Goal: Task Accomplishment & Management: Complete application form

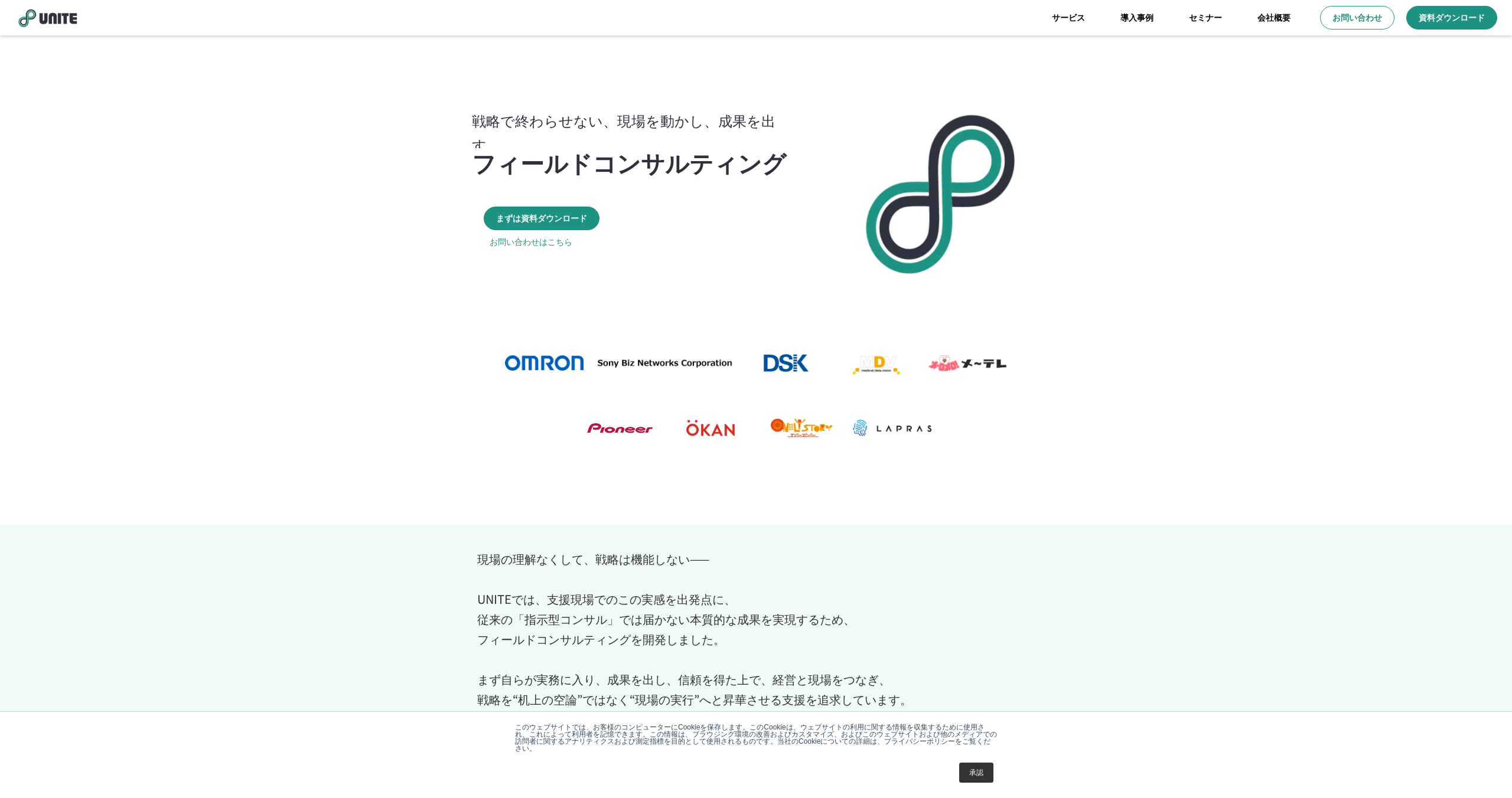
click at [980, 773] on link "承認" at bounding box center [976, 773] width 34 height 20
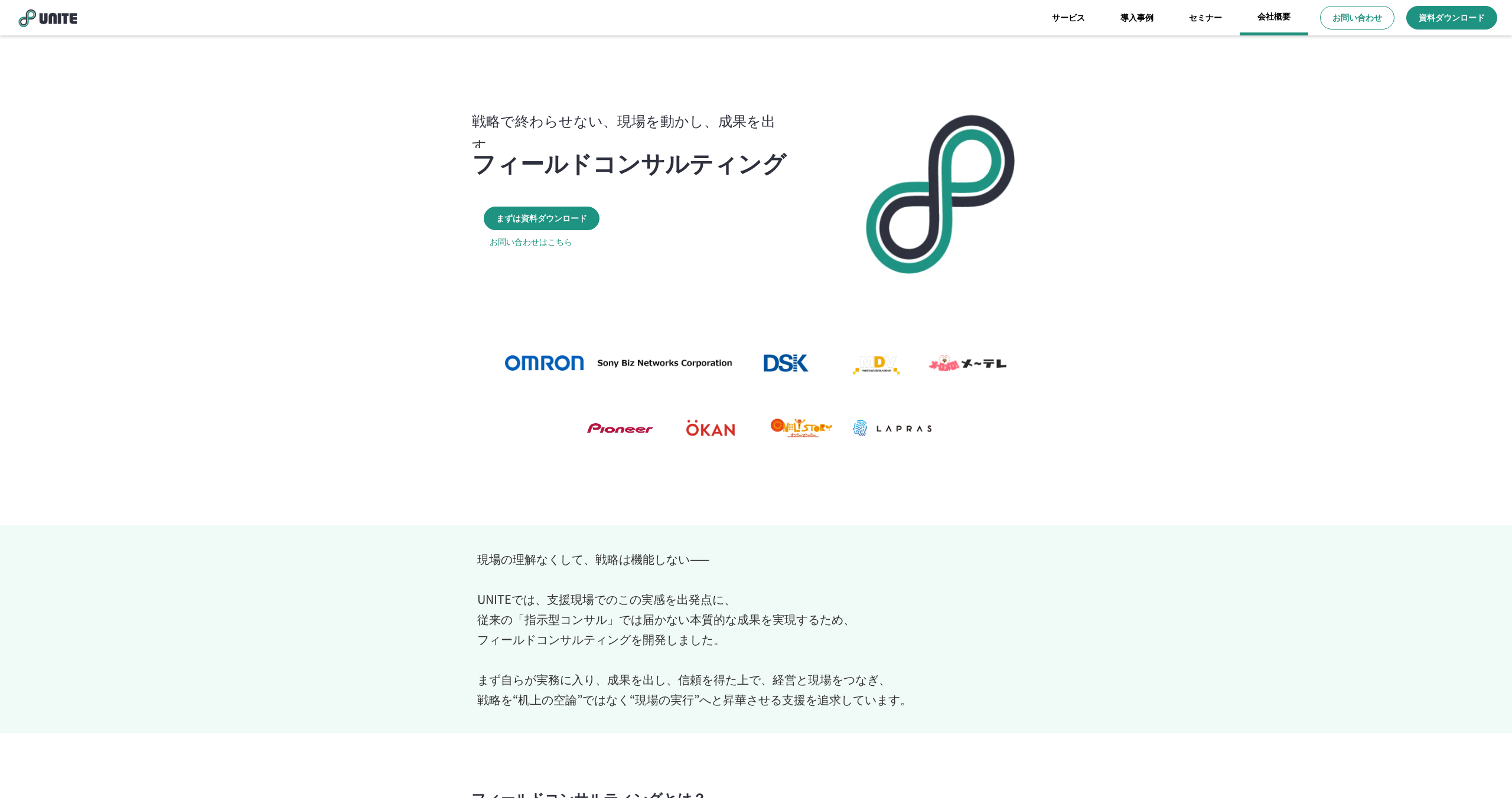
click at [1265, 15] on link "会社概要" at bounding box center [1273, 18] width 68 height 36
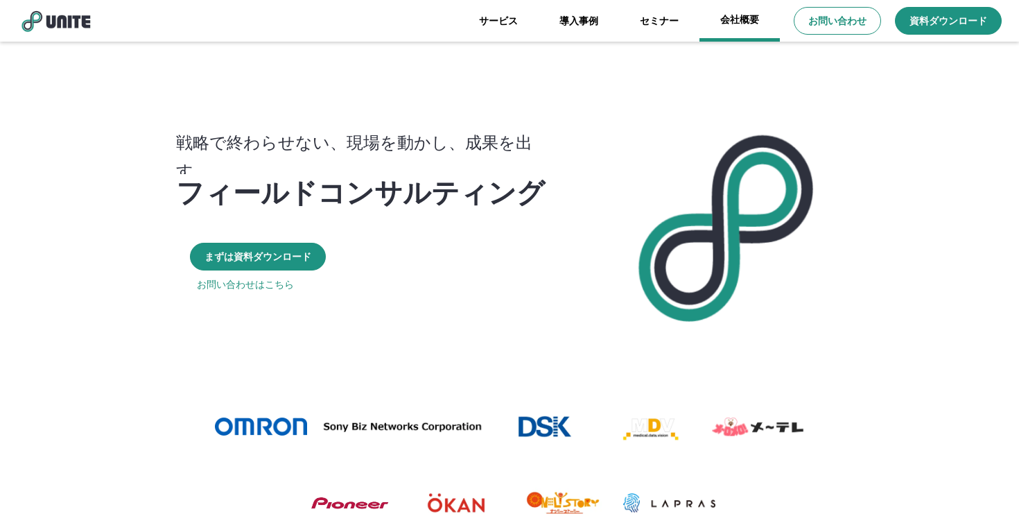
click at [734, 22] on link "会社概要" at bounding box center [740, 21] width 80 height 42
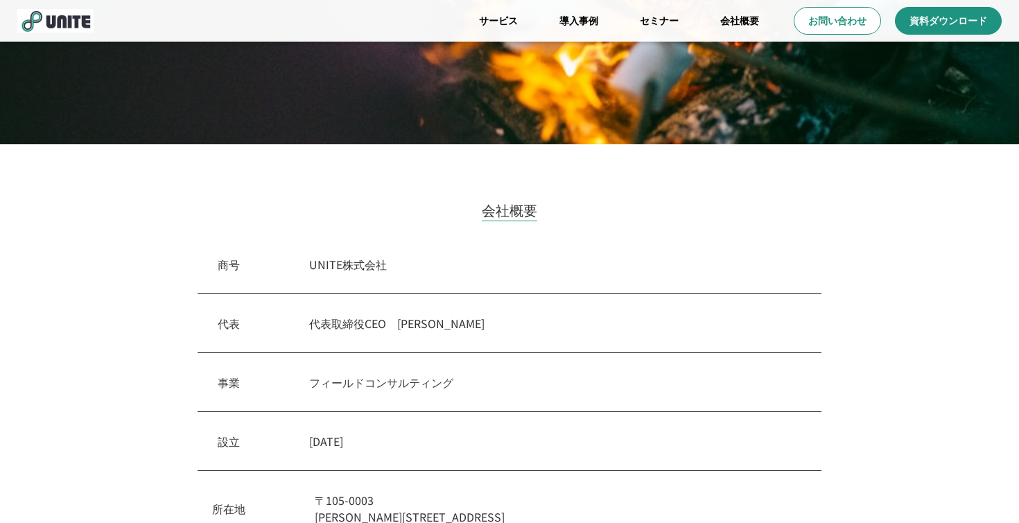
scroll to position [204, 0]
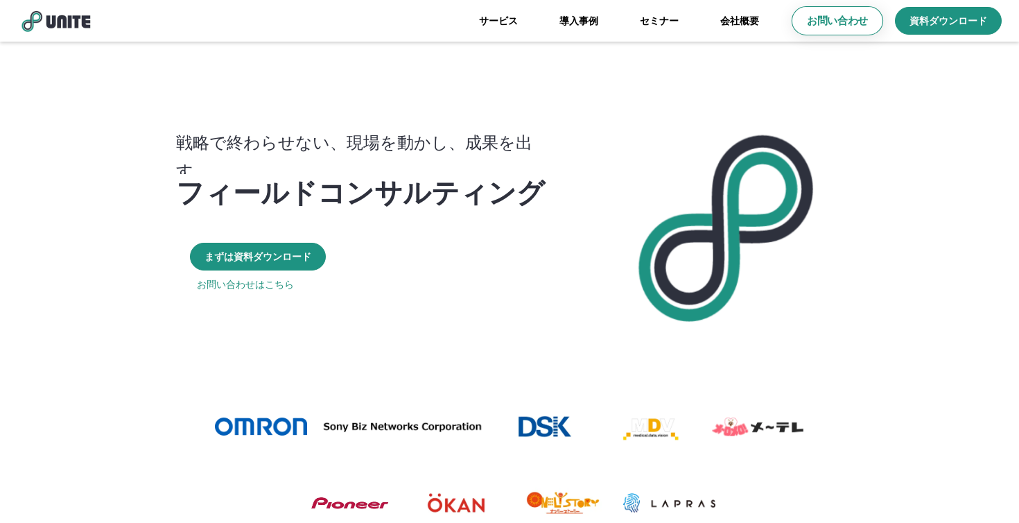
click at [814, 28] on link "お問い合わせ" at bounding box center [838, 20] width 92 height 29
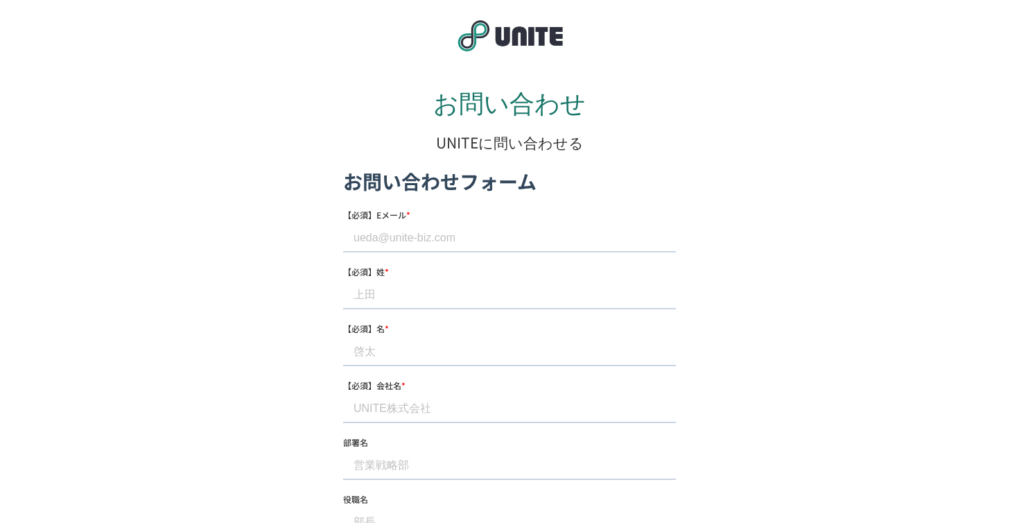
click at [383, 238] on input "【必須】Eメール *" at bounding box center [509, 238] width 333 height 28
type input "[EMAIL_ADDRESS][DOMAIN_NAME]"
click at [406, 295] on input "【必須】姓 *" at bounding box center [509, 295] width 333 height 28
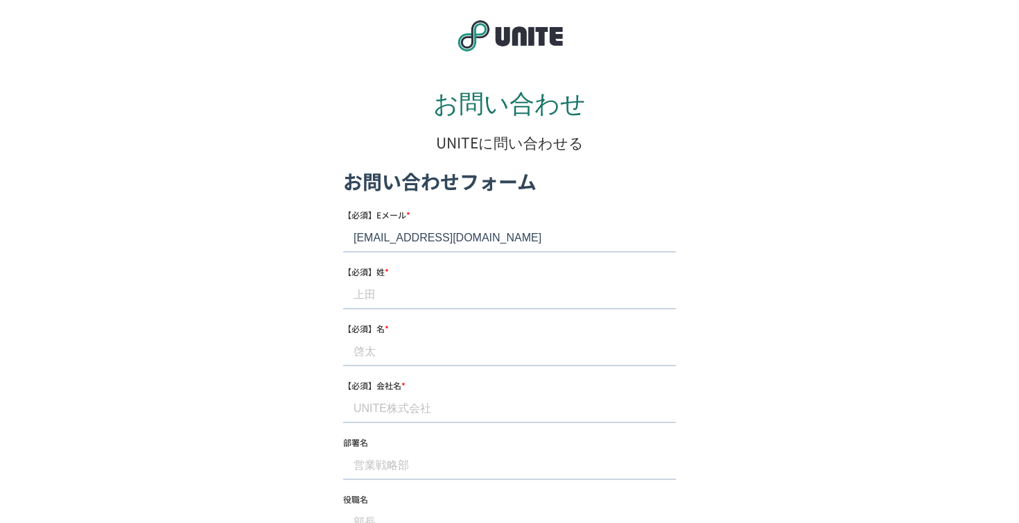
type input "[PERSON_NAME]"
click at [410, 349] on input "【必須】名 *" at bounding box center [509, 352] width 333 height 28
type input "[PERSON_NAME]"
click at [410, 403] on input "【必須】会社名 *" at bounding box center [509, 409] width 333 height 28
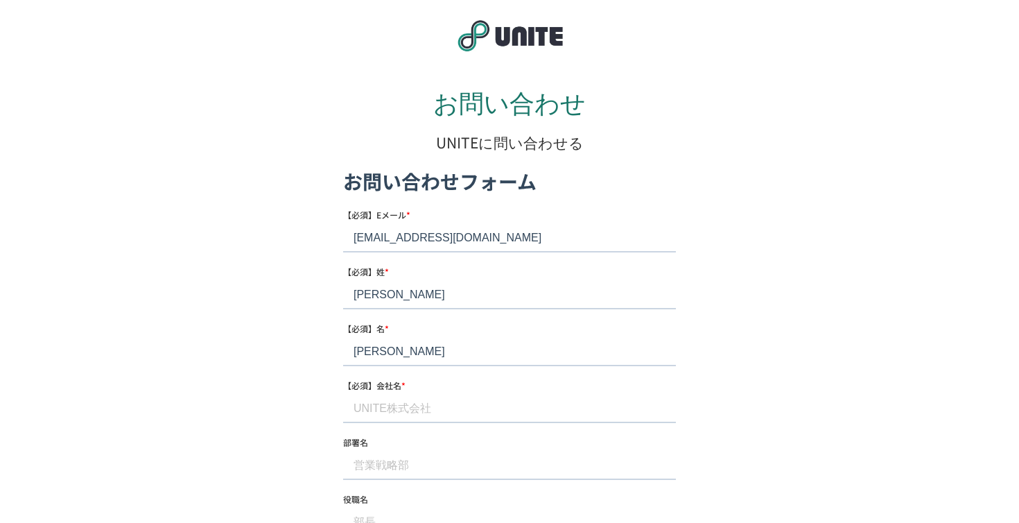
click at [410, 403] on input "【必須】会社名 *" at bounding box center [509, 409] width 333 height 28
type input "株式会社タイミー"
click at [412, 462] on input "部署名" at bounding box center [509, 465] width 333 height 28
type input "事業開発部"
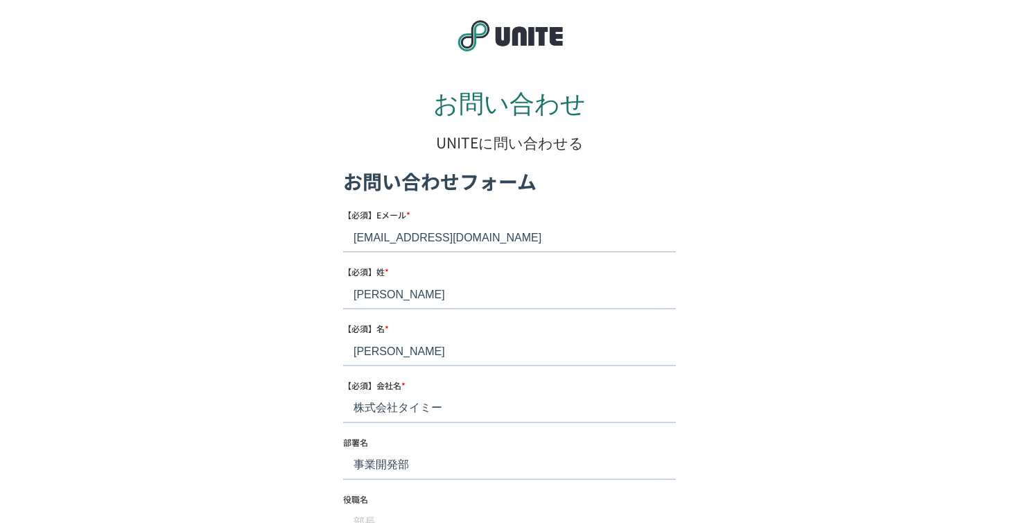
scroll to position [14, 0]
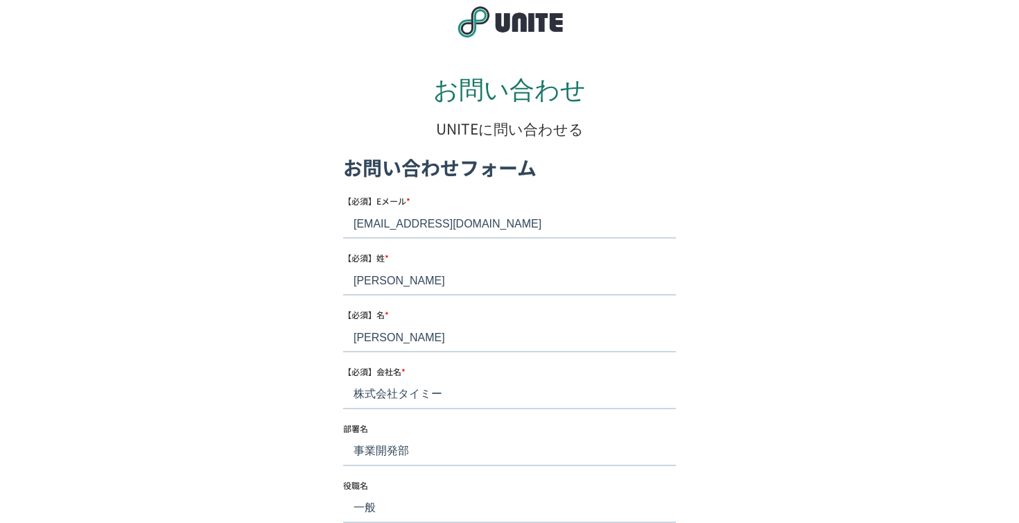
type input "一般"
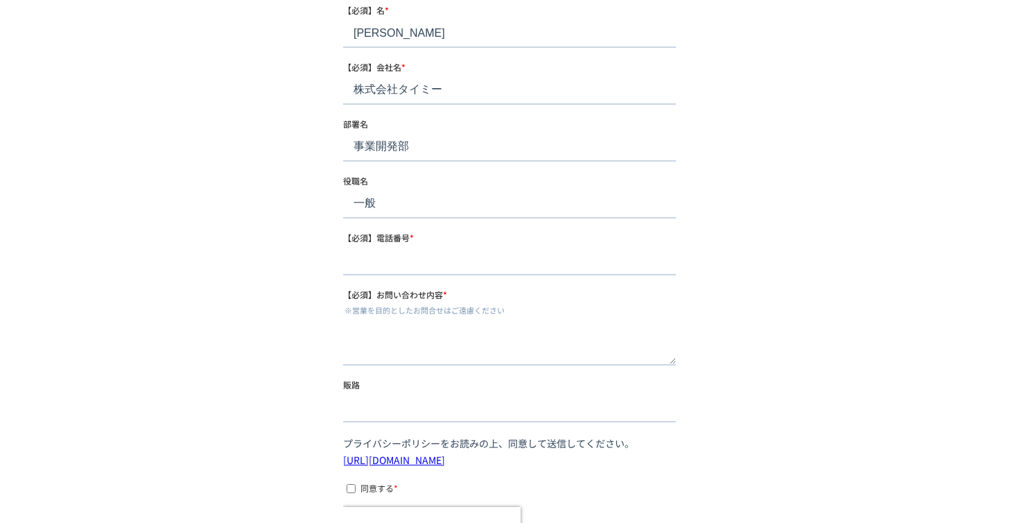
click at [392, 265] on input "【必須】電話番号 *" at bounding box center [509, 262] width 333 height 28
type input "[PHONE_NUMBER]"
click at [393, 332] on textarea "【必須】お問い合わせ内容 *" at bounding box center [509, 343] width 333 height 46
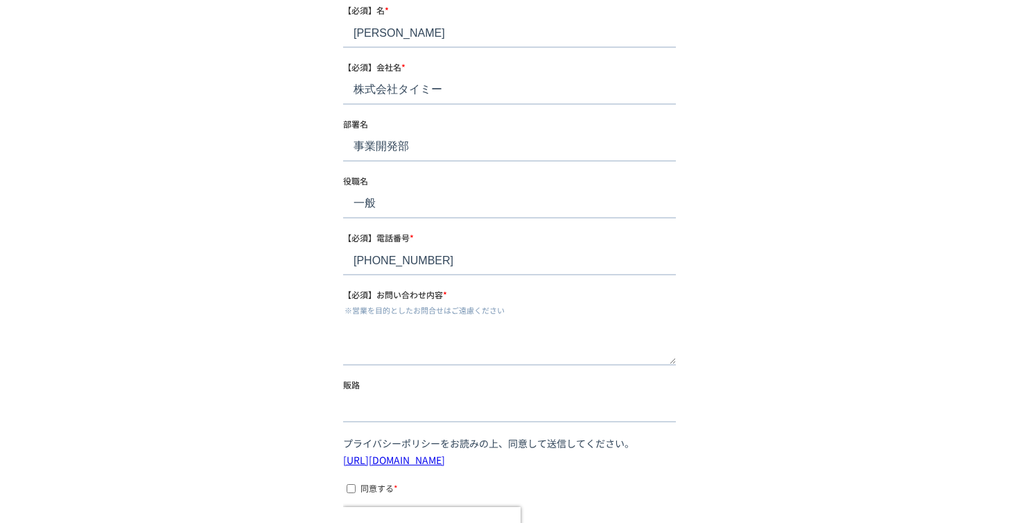
click at [378, 400] on div "販路" at bounding box center [509, 400] width 333 height 44
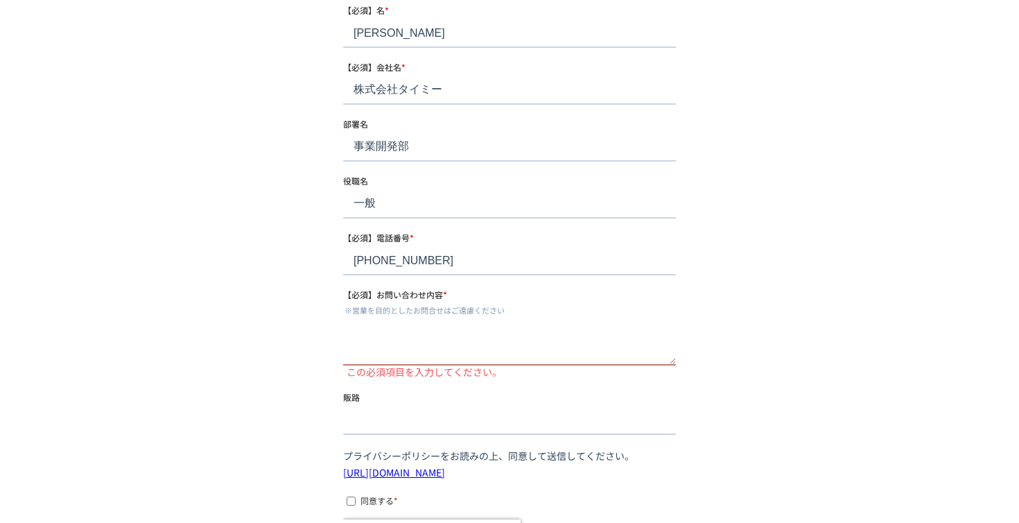
click at [378, 400] on label "販路" at bounding box center [509, 397] width 333 height 14
click at [378, 407] on input "販路" at bounding box center [509, 421] width 333 height 28
click at [371, 418] on input "販路" at bounding box center [509, 421] width 333 height 28
type input "ネット検索"
click at [347, 503] on input "同意する *" at bounding box center [351, 500] width 9 height 9
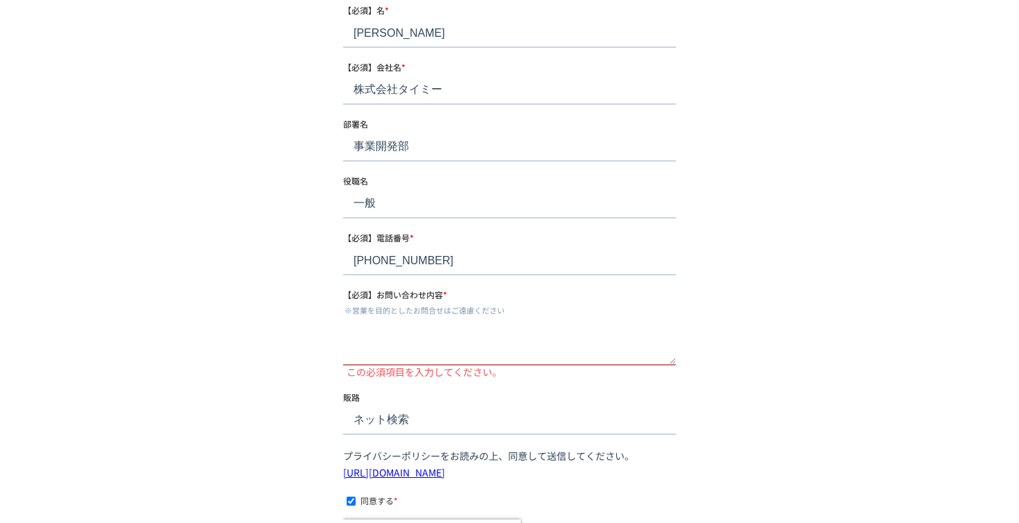
checkbox input "true"
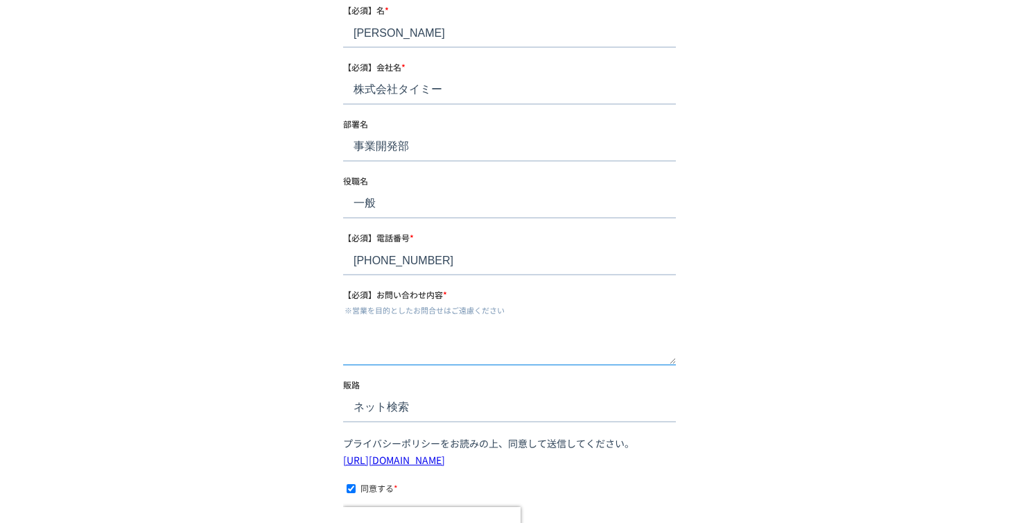
click at [372, 335] on textarea "【必須】お問い合わせ内容 *" at bounding box center [509, 343] width 333 height 46
paste textarea ""loremipsumdolo。 sitametc adipi ELItseddoeiusmod。 temporincidi。 utl、etdoloremag…"
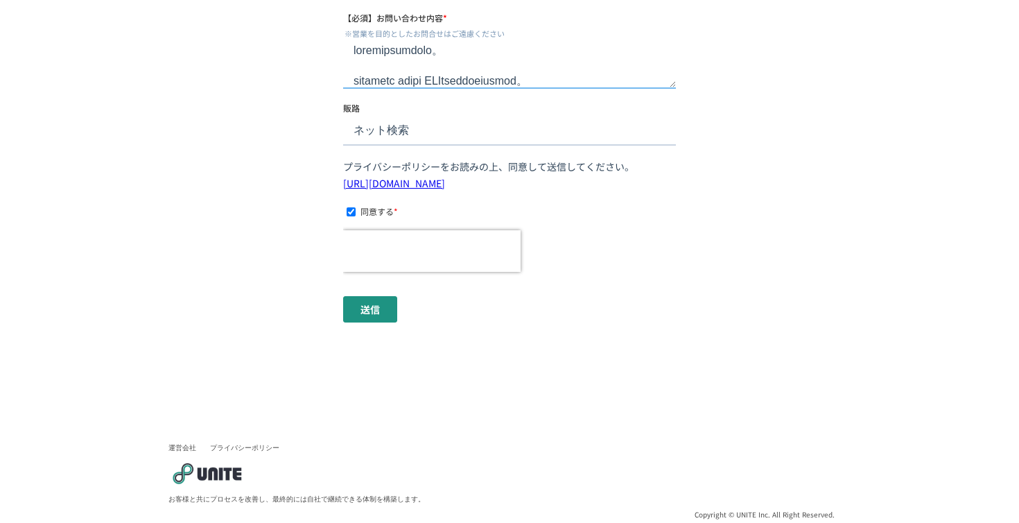
scroll to position [610, 0]
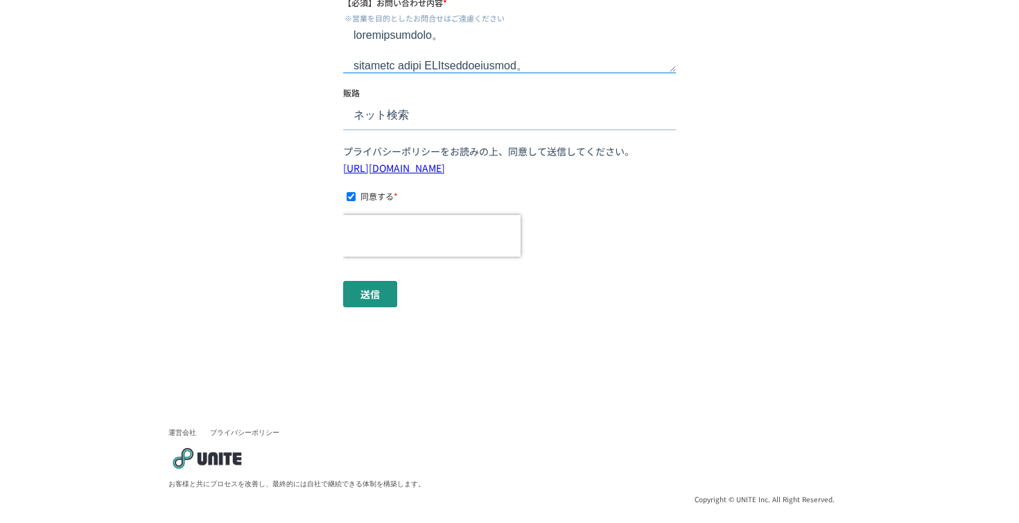
type textarea "loremipsumdolo。 sitametc adipi ELItseddoeiusmod。 temporincidi。 utl、etdoloremagn…"
click at [362, 301] on input "送信" at bounding box center [370, 294] width 54 height 26
